Goal: Information Seeking & Learning: Learn about a topic

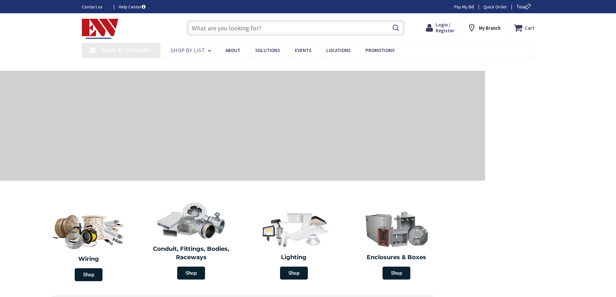
type input "[STREET_ADDRESS]"
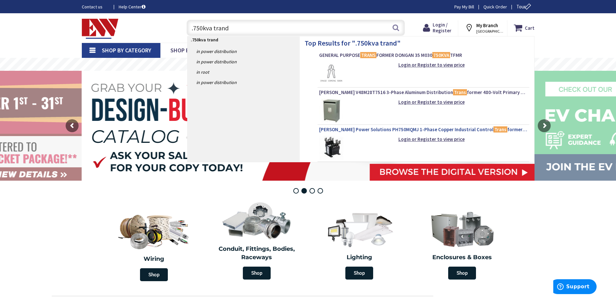
type input ".750kva trand"
click at [365, 133] on span "[PERSON_NAME] Power Solutions PH750MQMJ 1-Phase Copper Industrial Control Trans…" at bounding box center [423, 129] width 209 height 6
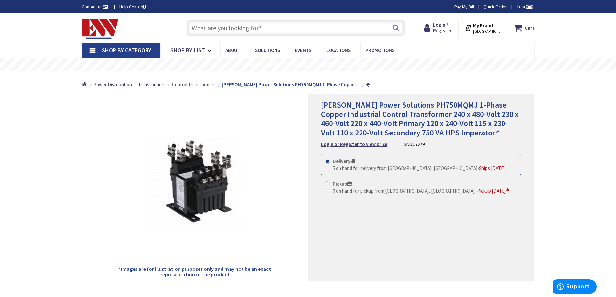
click at [196, 85] on span "Control Transformers" at bounding box center [194, 84] width 44 height 6
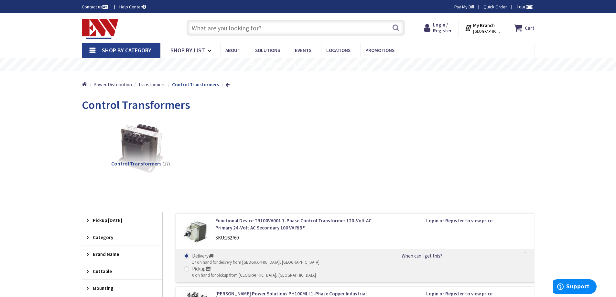
click at [214, 25] on input "text" at bounding box center [296, 28] width 218 height 16
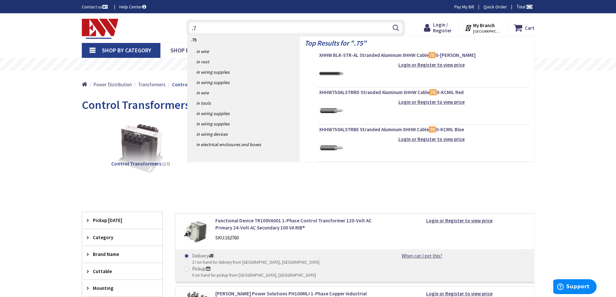
type input "."
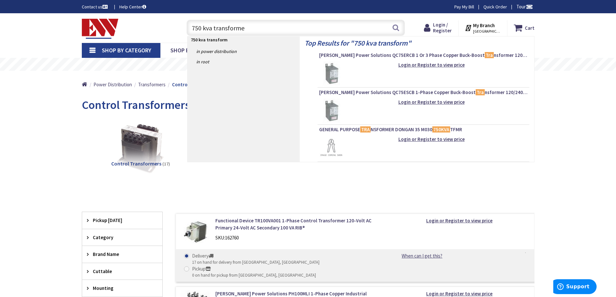
type input "750 kva transformer"
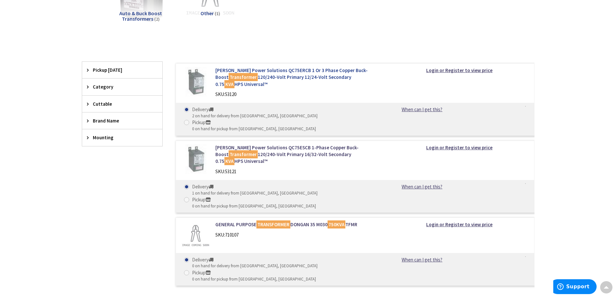
scroll to position [129, 0]
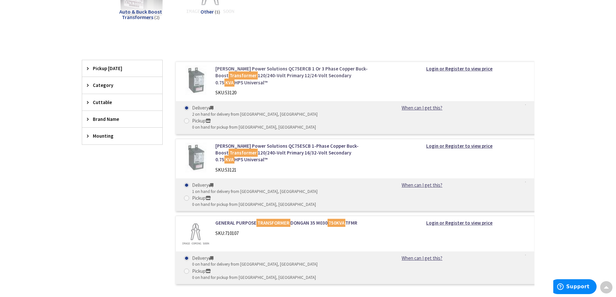
click at [270, 77] on link "Hammond Power Solutions QC75ERCB 1 Or 3 Phase Copper Buck-Boost Transformer 120…" at bounding box center [297, 75] width 165 height 21
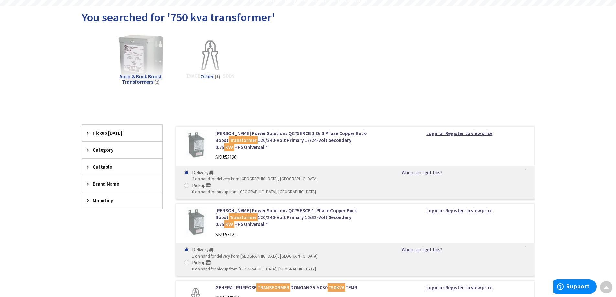
scroll to position [97, 0]
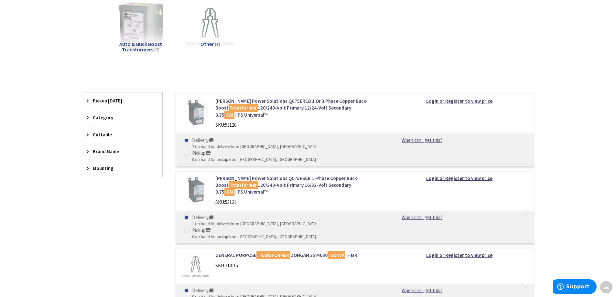
click at [286, 67] on div "Auto & Buck Boost Transformers (2) Other (1)" at bounding box center [308, 33] width 430 height 70
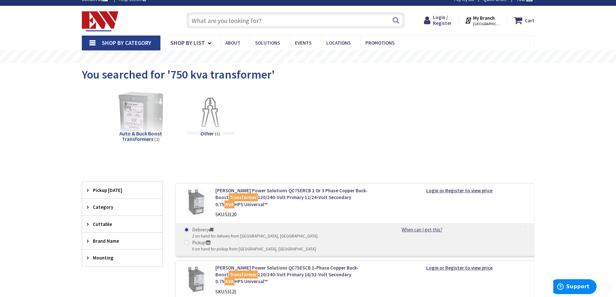
scroll to position [0, 0]
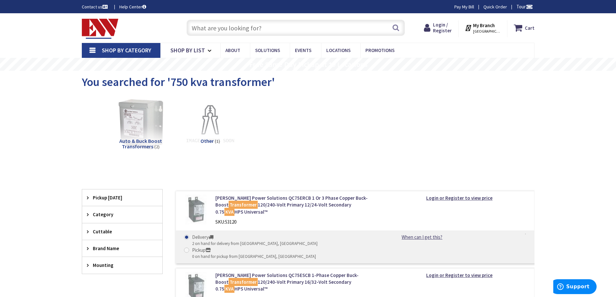
click at [275, 28] on input "text" at bounding box center [296, 28] width 218 height 16
